Goal: Transaction & Acquisition: Download file/media

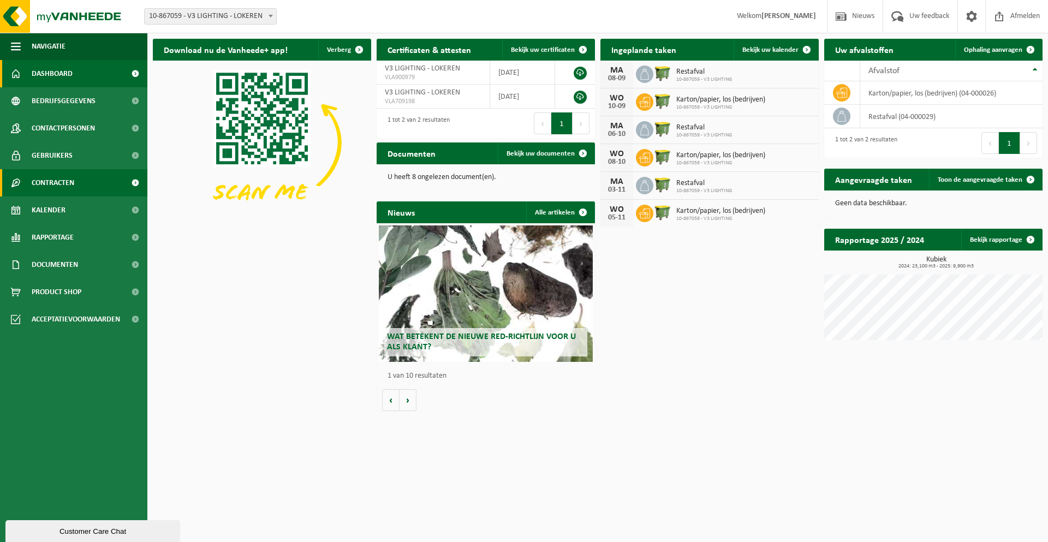
click at [76, 183] on link "Contracten" at bounding box center [73, 182] width 147 height 27
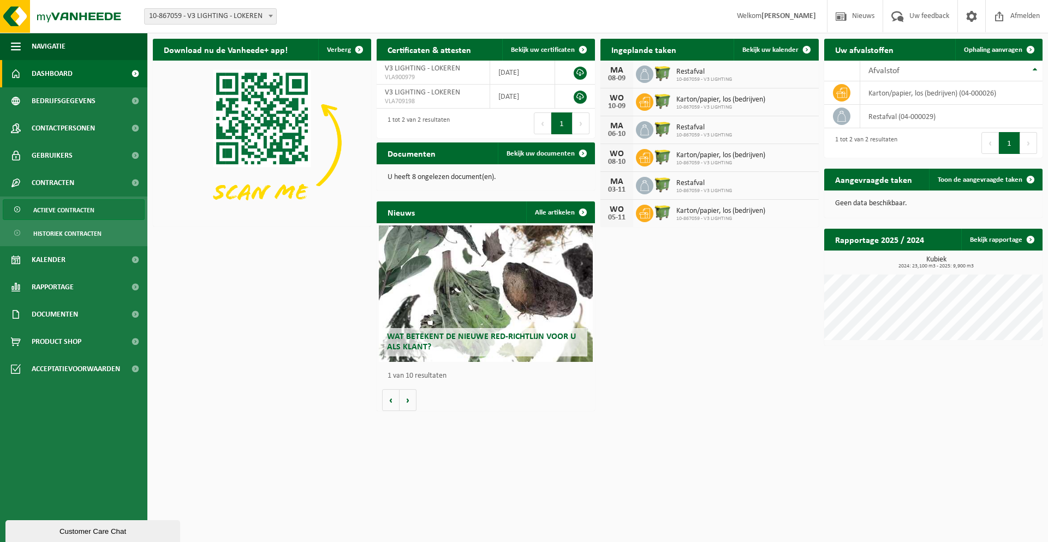
click at [76, 210] on span "Actieve contracten" at bounding box center [63, 210] width 61 height 21
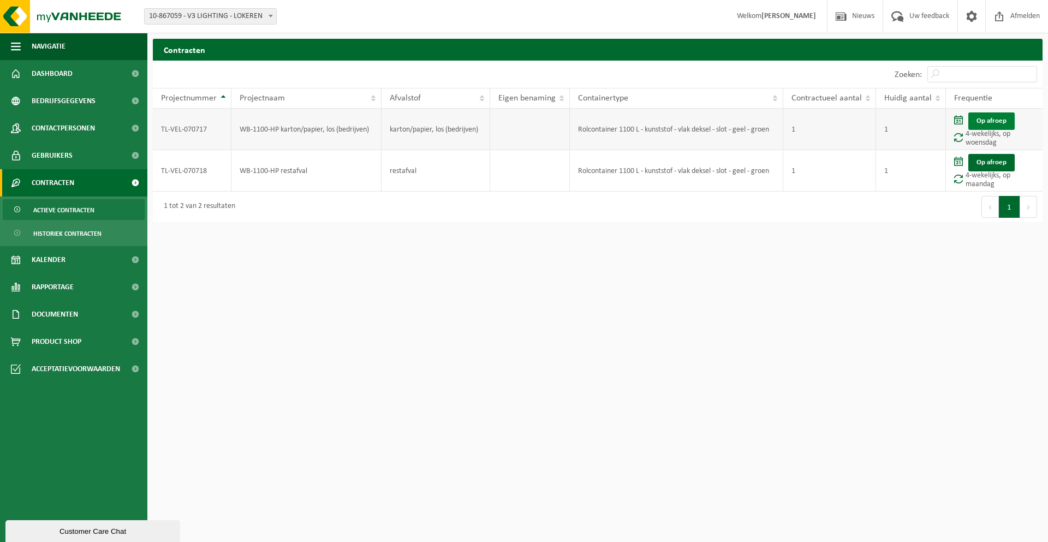
click at [991, 121] on link "Op afroep" at bounding box center [991, 120] width 46 height 17
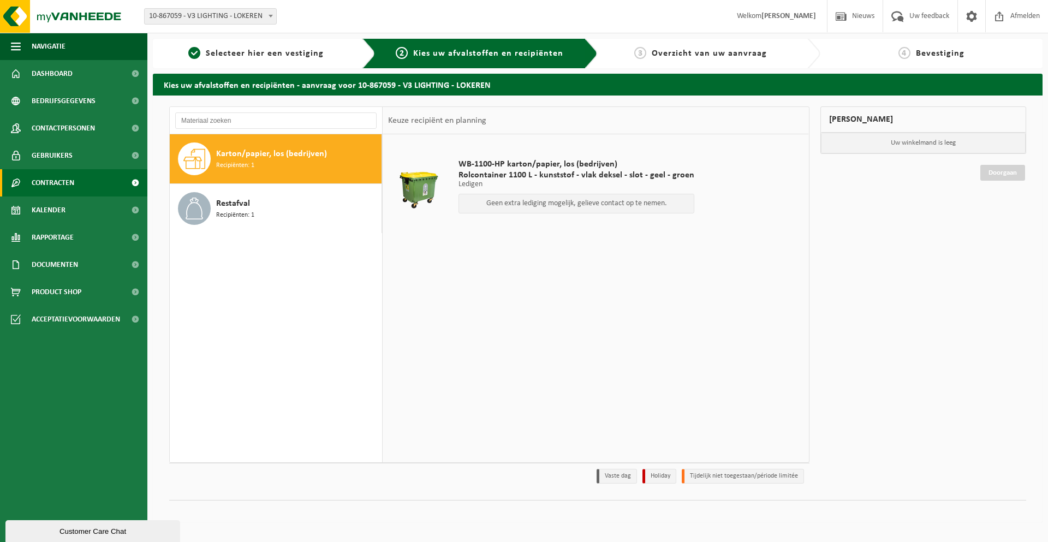
click at [83, 193] on link "Contracten" at bounding box center [73, 182] width 147 height 27
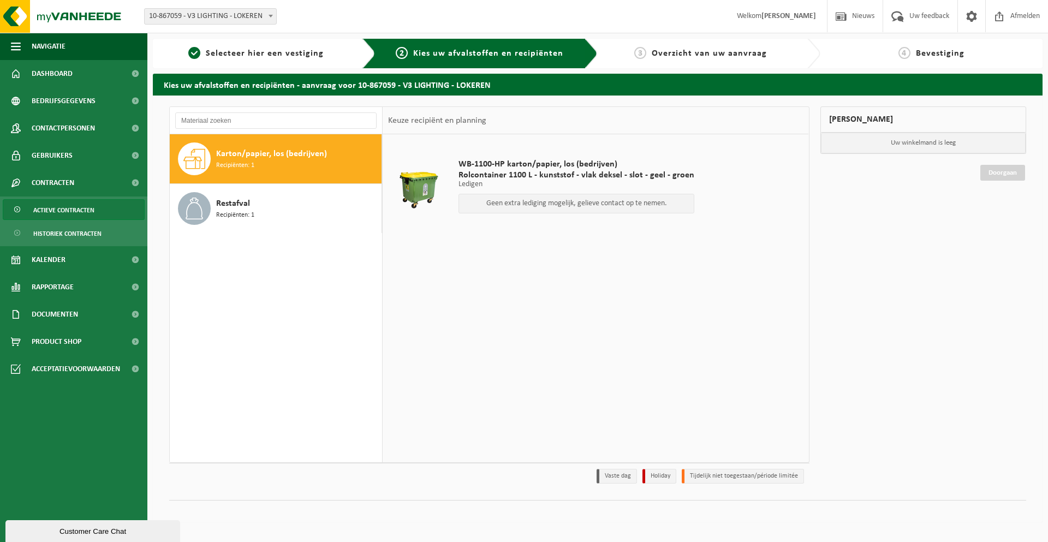
click at [76, 210] on span "Actieve contracten" at bounding box center [63, 210] width 61 height 21
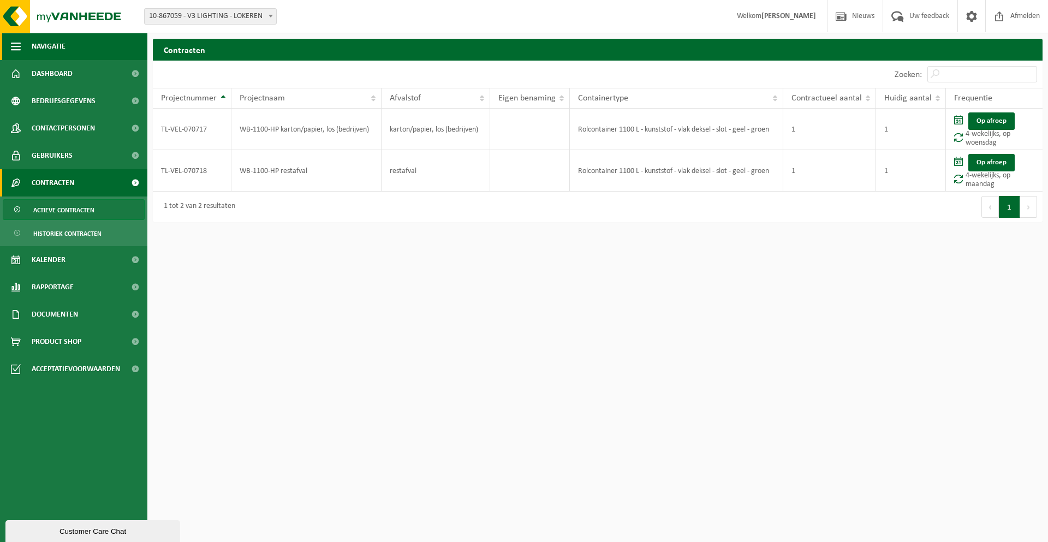
click at [56, 44] on span "Navigatie" at bounding box center [49, 46] width 34 height 27
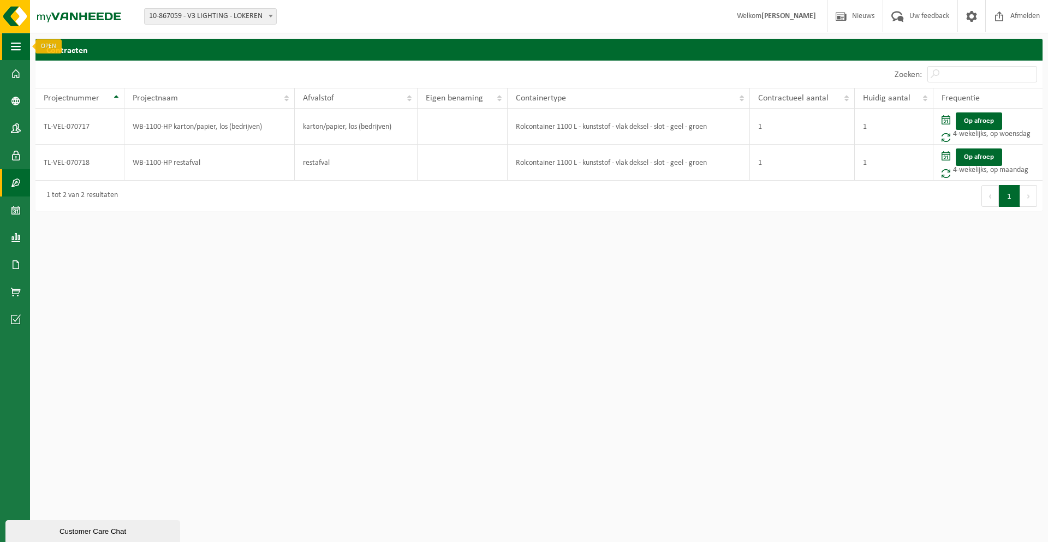
click at [14, 52] on span "button" at bounding box center [16, 46] width 10 height 27
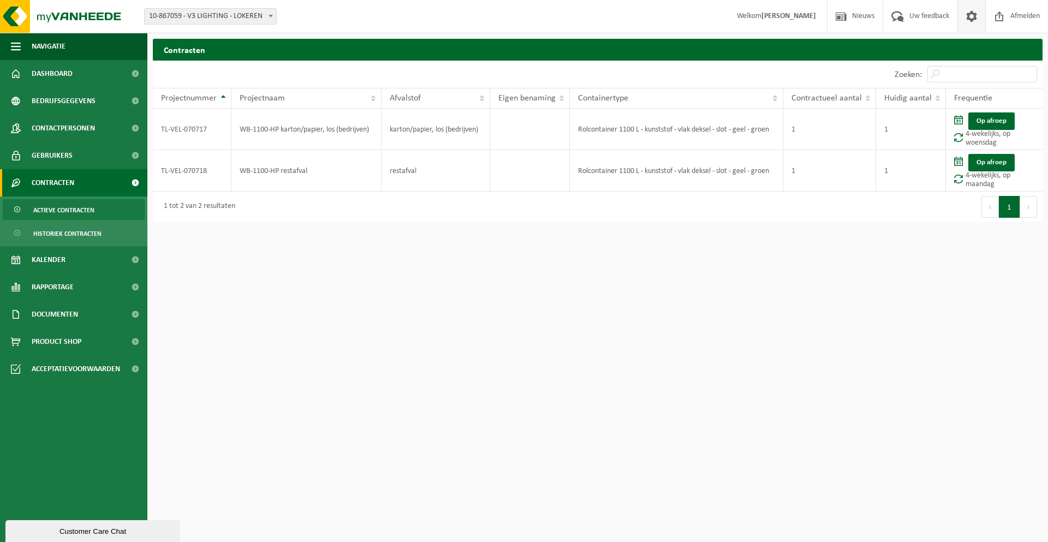
click at [977, 16] on span at bounding box center [971, 16] width 16 height 32
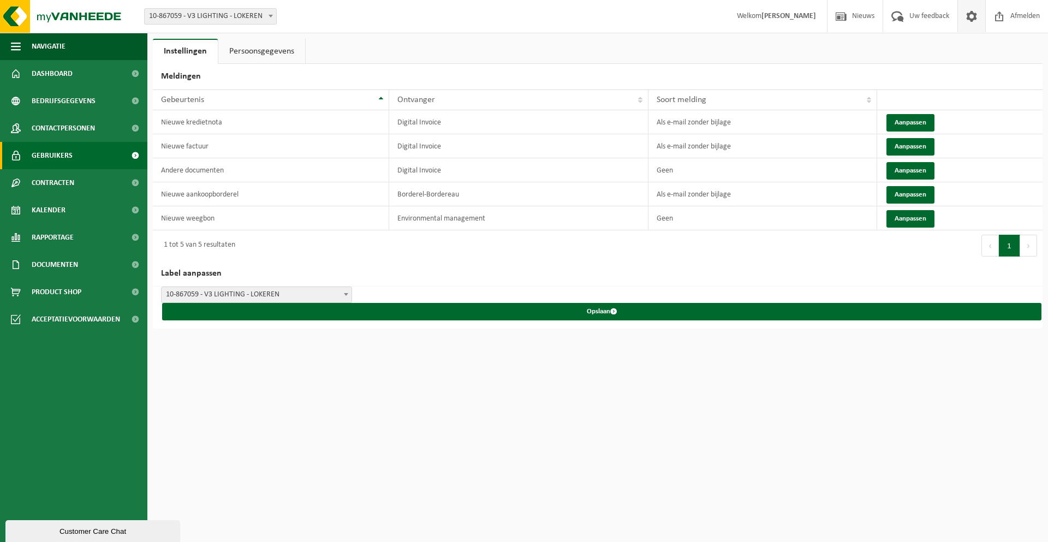
click at [64, 159] on span "Gebruikers" at bounding box center [52, 155] width 41 height 27
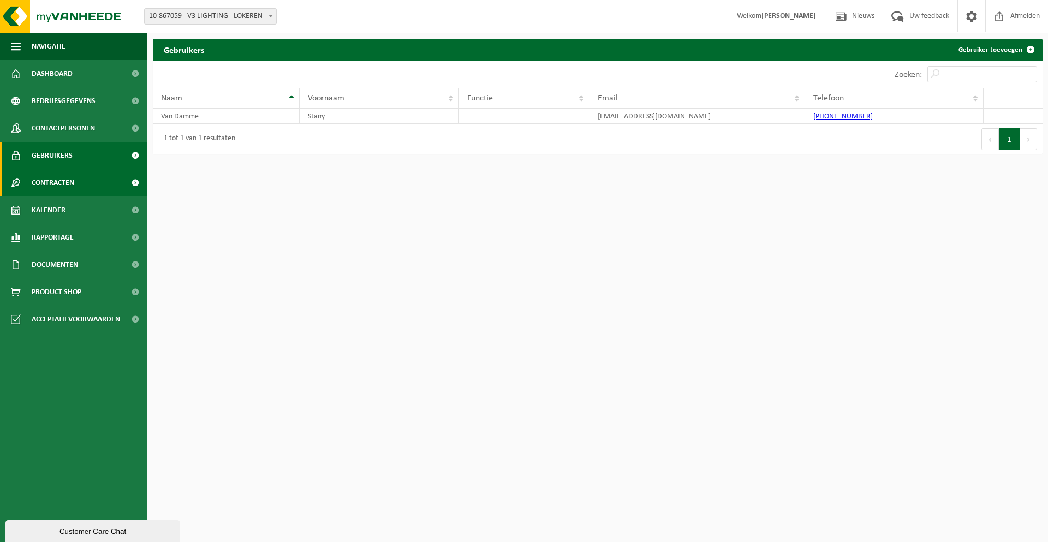
click at [75, 176] on link "Contracten" at bounding box center [73, 182] width 147 height 27
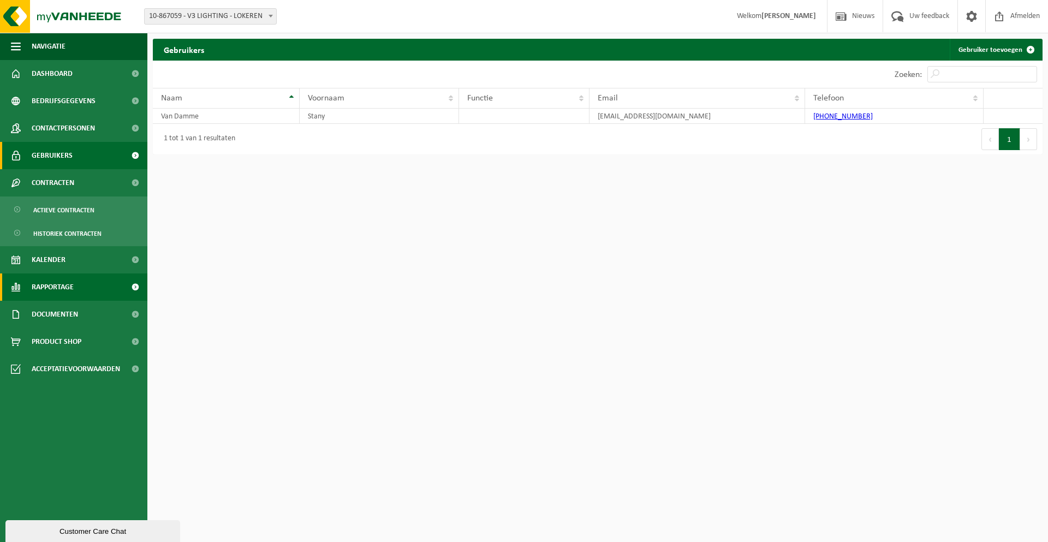
click at [77, 292] on link "Rapportage" at bounding box center [73, 286] width 147 height 27
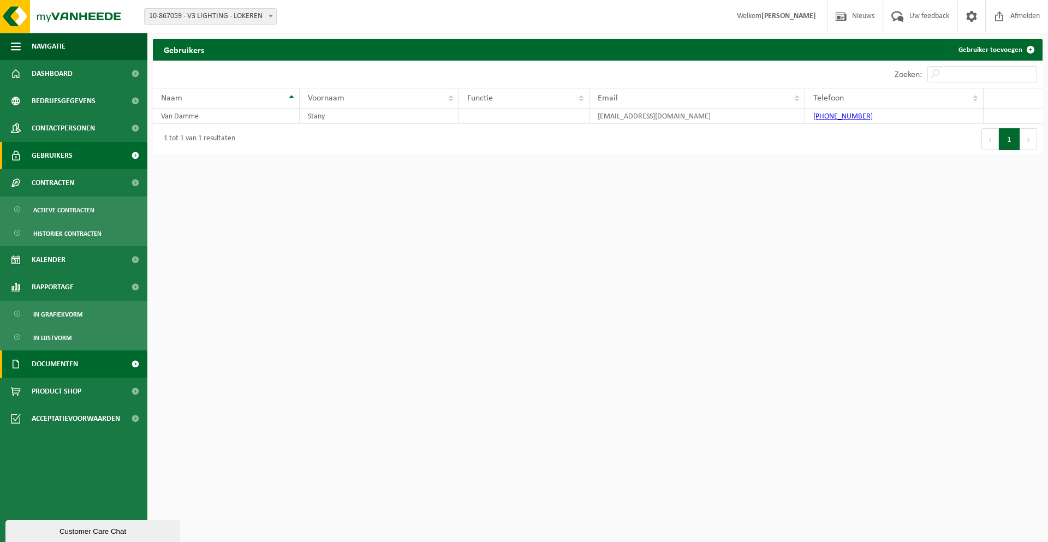
click at [78, 362] on span "Documenten" at bounding box center [55, 363] width 46 height 27
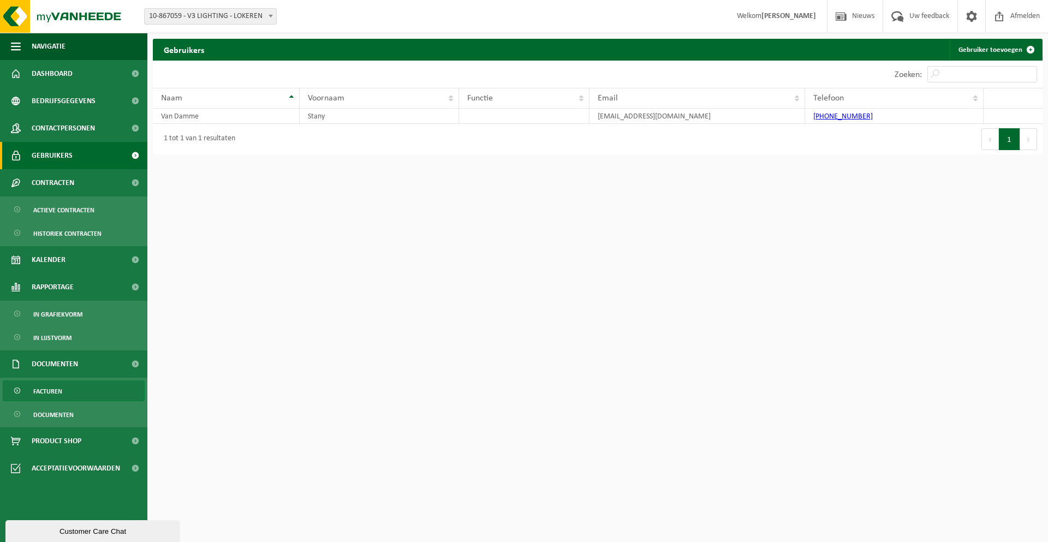
click at [77, 386] on link "Facturen" at bounding box center [74, 390] width 142 height 21
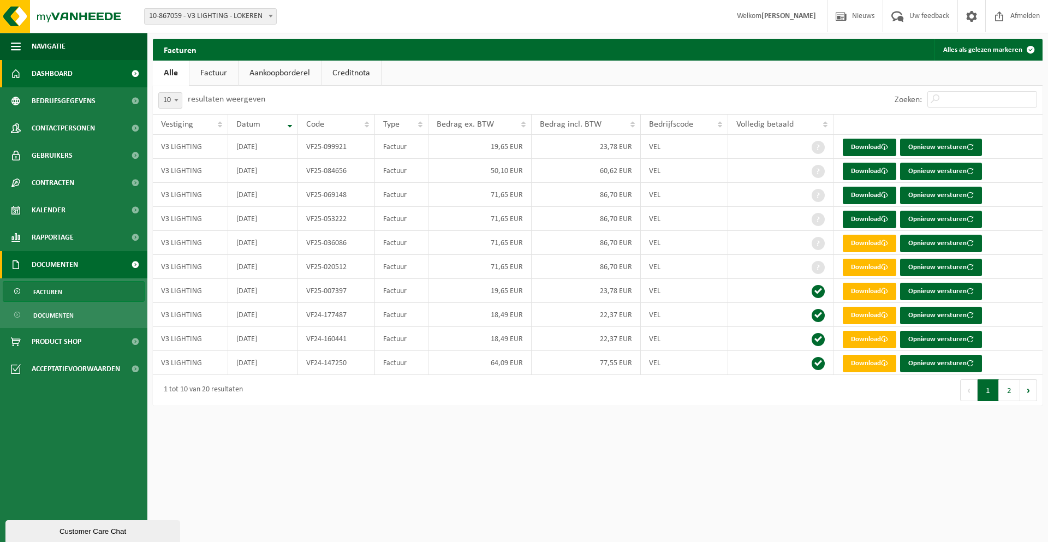
click at [92, 81] on link "Dashboard" at bounding box center [73, 73] width 147 height 27
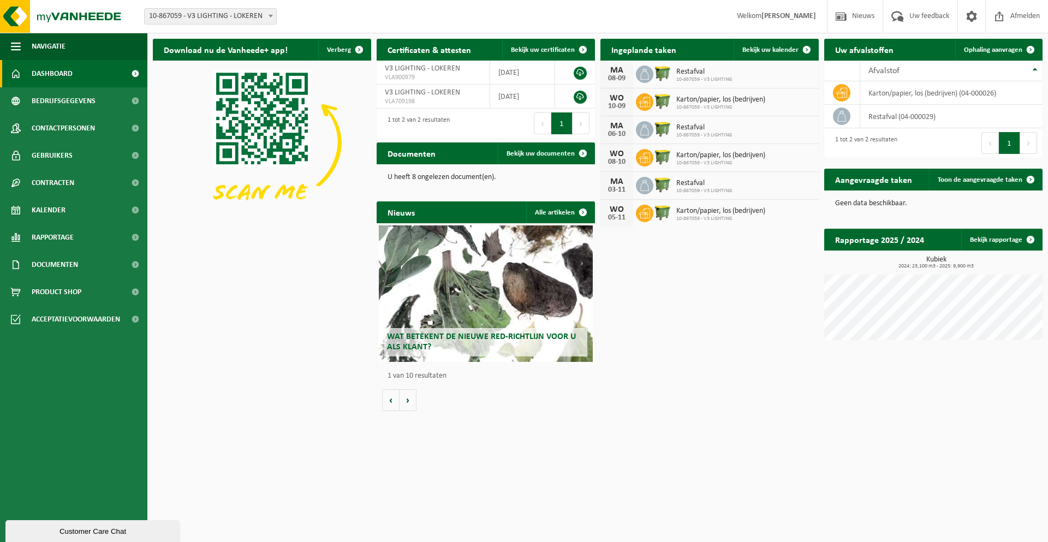
click at [182, 17] on span "10-867059 - V3 LIGHTING - LOKEREN" at bounding box center [211, 16] width 132 height 15
click at [665, 13] on div "Vestiging: 10-867059 - V3 LIGHTING - LOKEREN 10-867059 - V3 LIGHTING - LOKEREN …" at bounding box center [524, 16] width 1048 height 33
click at [75, 258] on span "Documenten" at bounding box center [55, 264] width 46 height 27
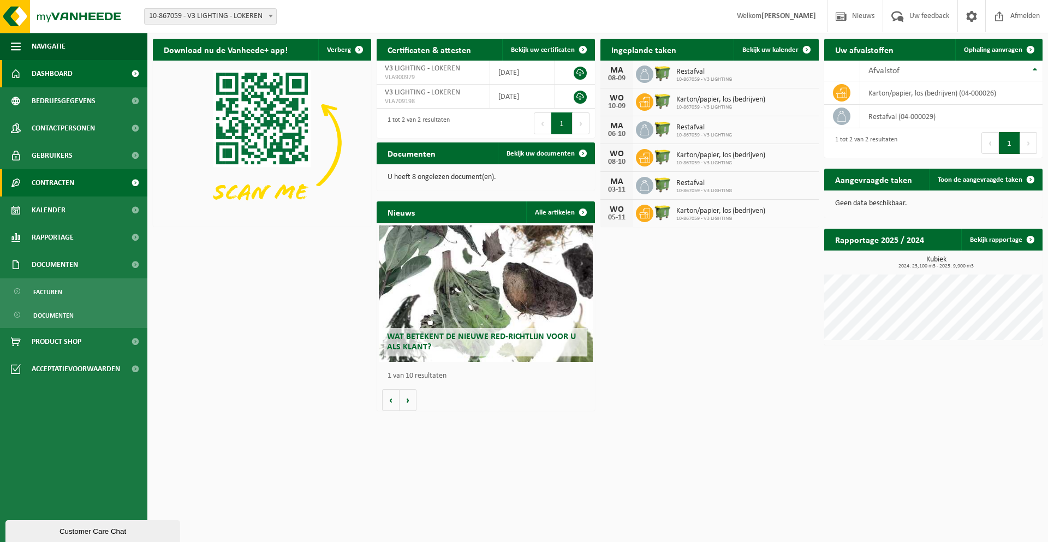
click at [87, 175] on link "Contracten" at bounding box center [73, 182] width 147 height 27
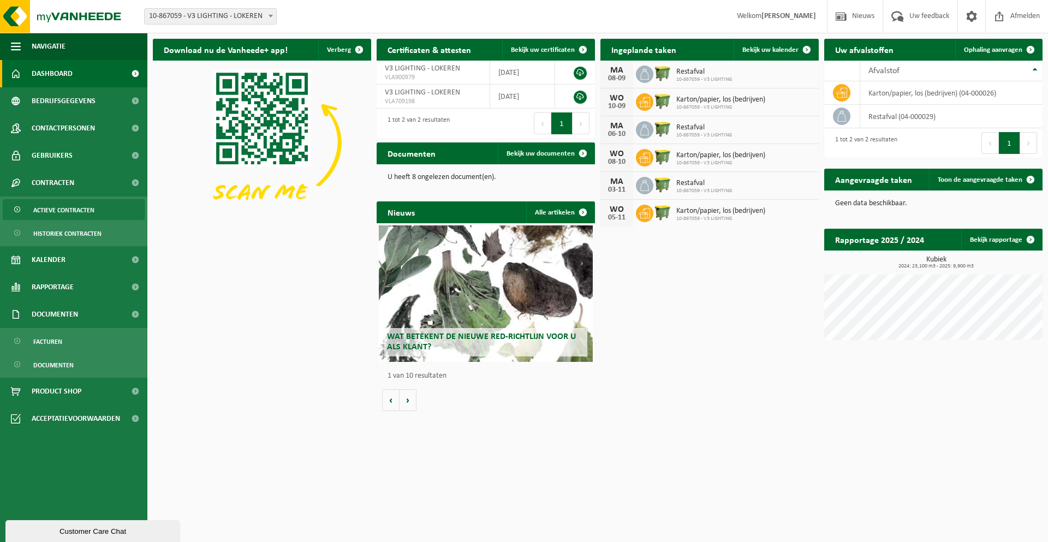
click at [75, 213] on span "Actieve contracten" at bounding box center [63, 210] width 61 height 21
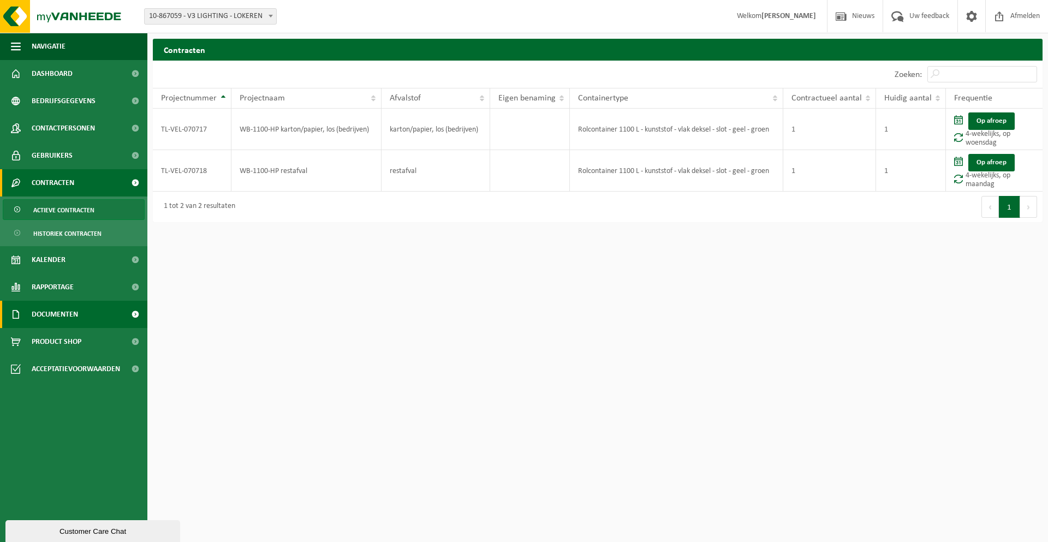
click at [78, 309] on span "Documenten" at bounding box center [55, 314] width 46 height 27
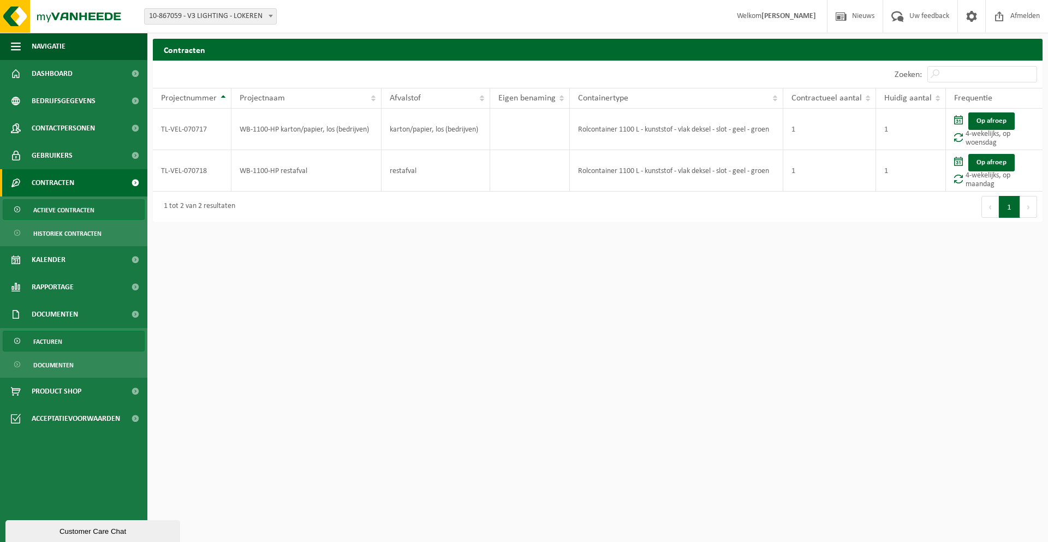
click at [70, 339] on link "Facturen" at bounding box center [74, 341] width 142 height 21
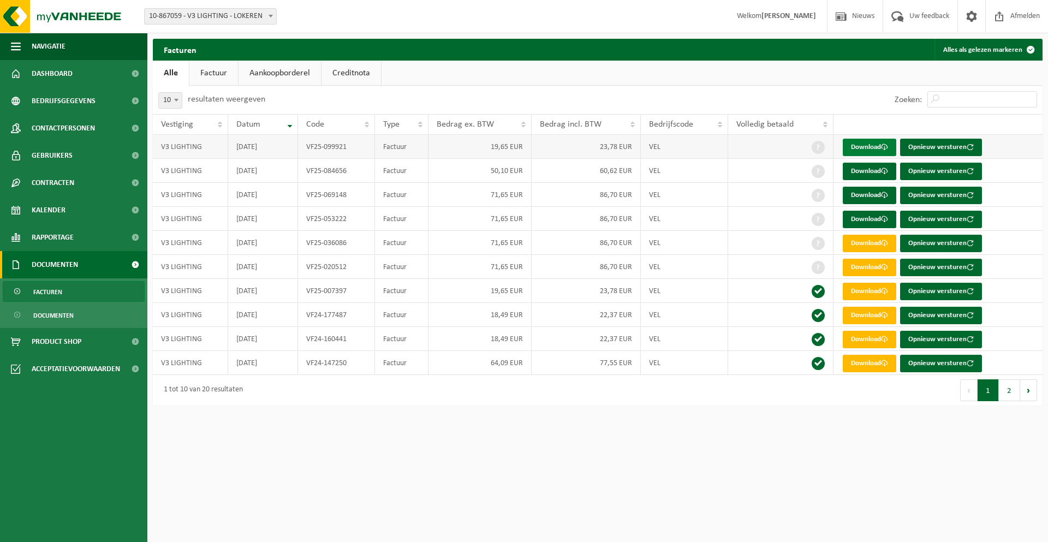
click at [863, 144] on link "Download" at bounding box center [868, 147] width 53 height 17
